Goal: Information Seeking & Learning: Check status

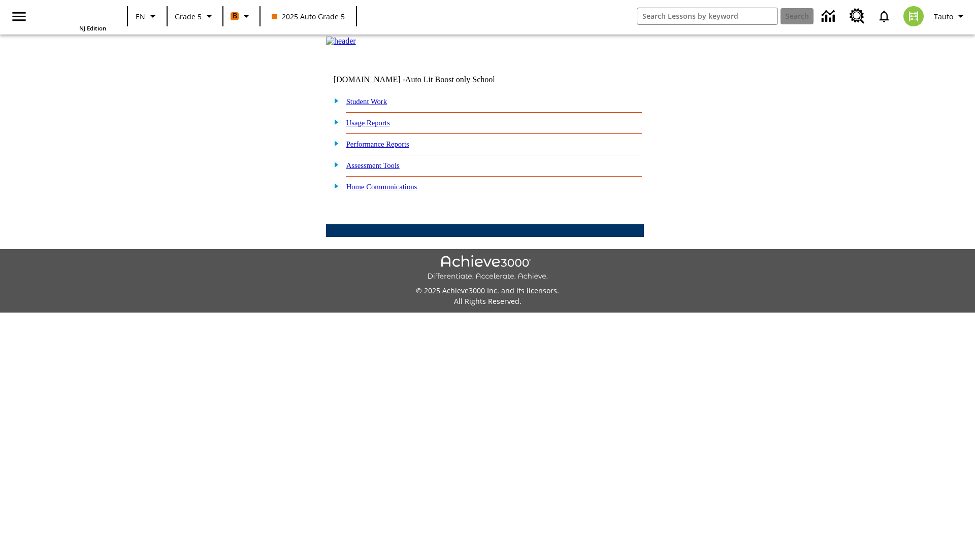
click at [388, 148] on link "Performance Reports" at bounding box center [377, 144] width 63 height 8
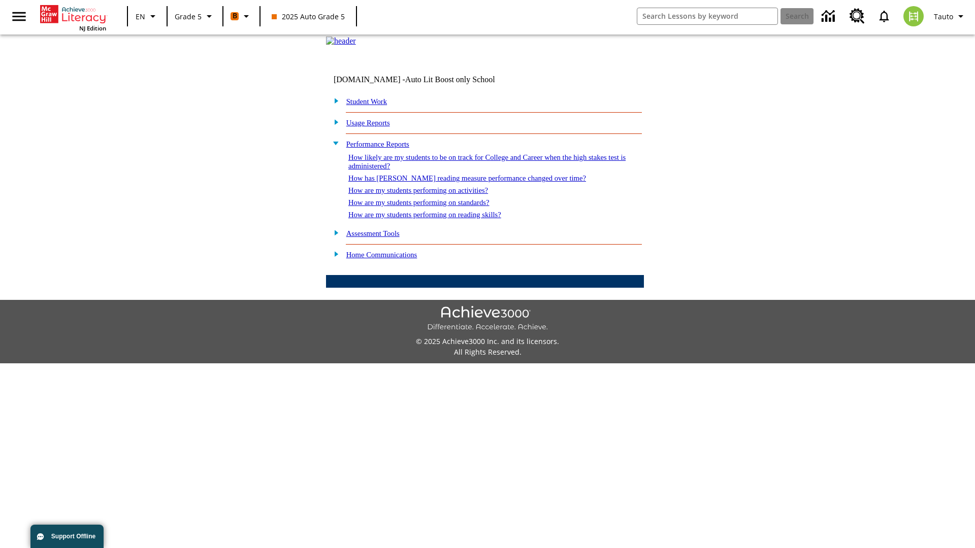
click at [469, 170] on link "How likely are my students to be on track for College and Career when the high …" at bounding box center [486, 161] width 277 height 17
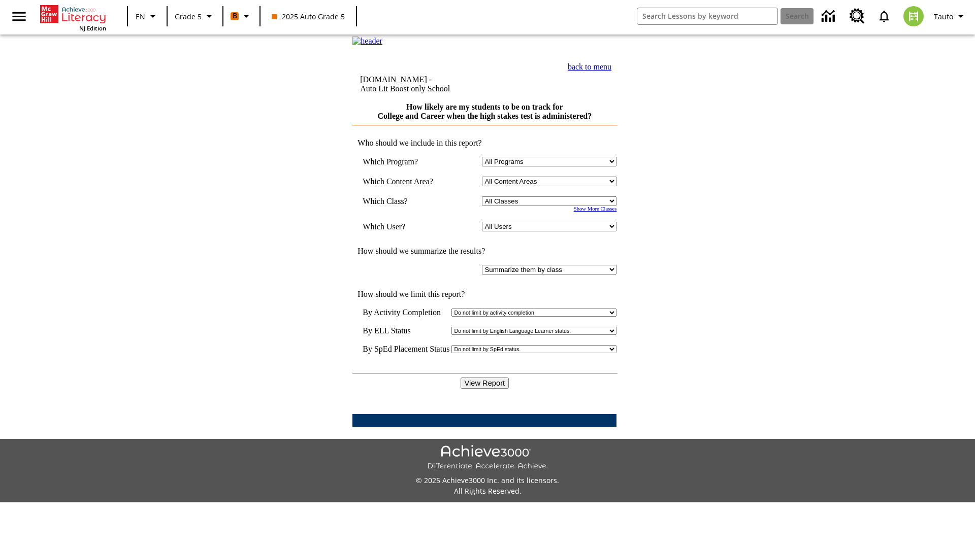
click at [551, 206] on select "Select a Class: All Classes 2025 Auto Grade 5 OL 2025 Auto Grade 6" at bounding box center [549, 201] width 135 height 10
select select "11133131"
